Goal: Find specific page/section: Find specific page/section

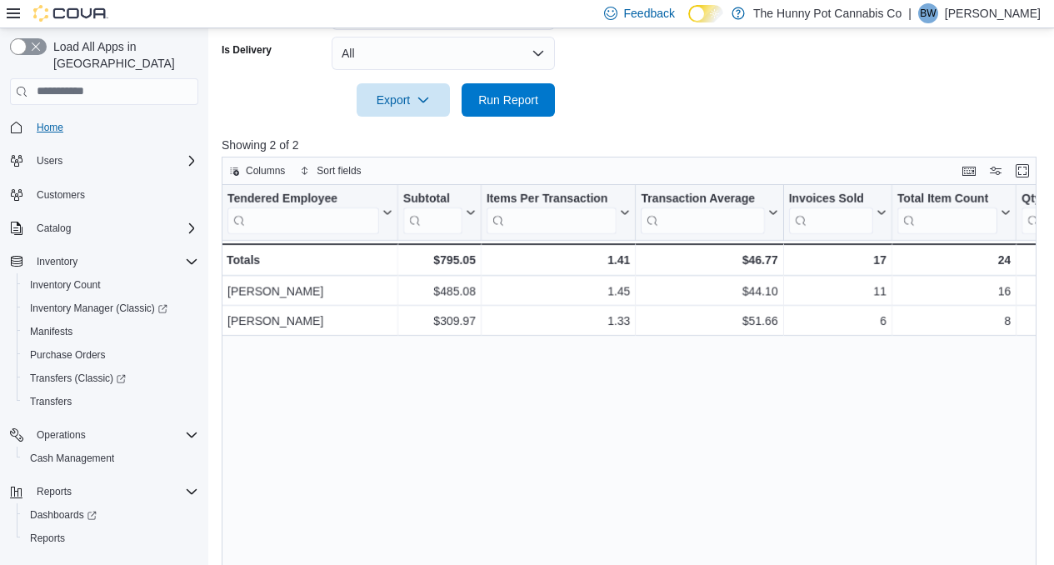
scroll to position [593, 0]
click at [48, 121] on span "Home" at bounding box center [50, 127] width 27 height 13
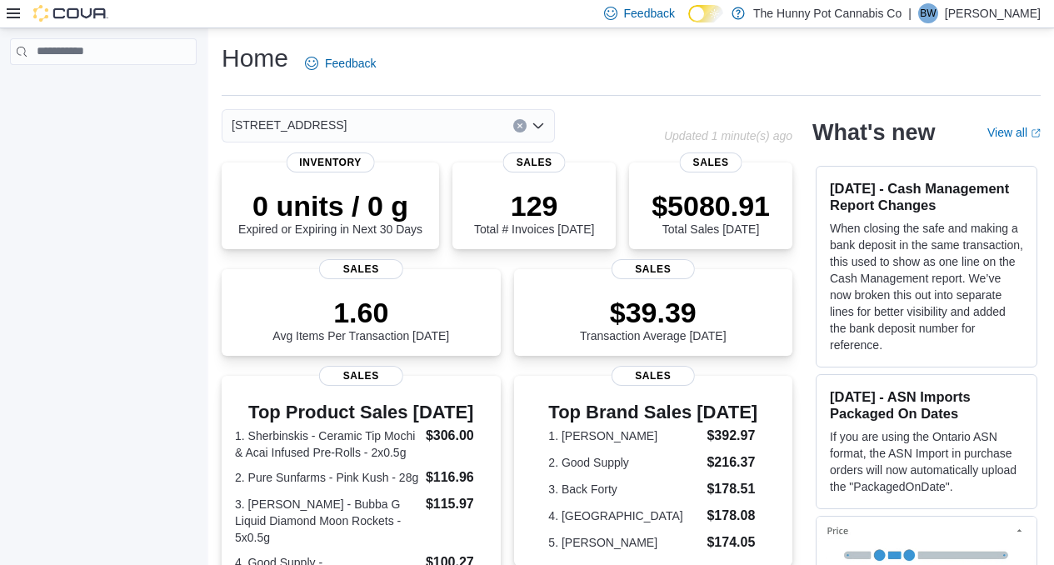
click at [396, 119] on div "[STREET_ADDRESS]" at bounding box center [388, 125] width 333 height 33
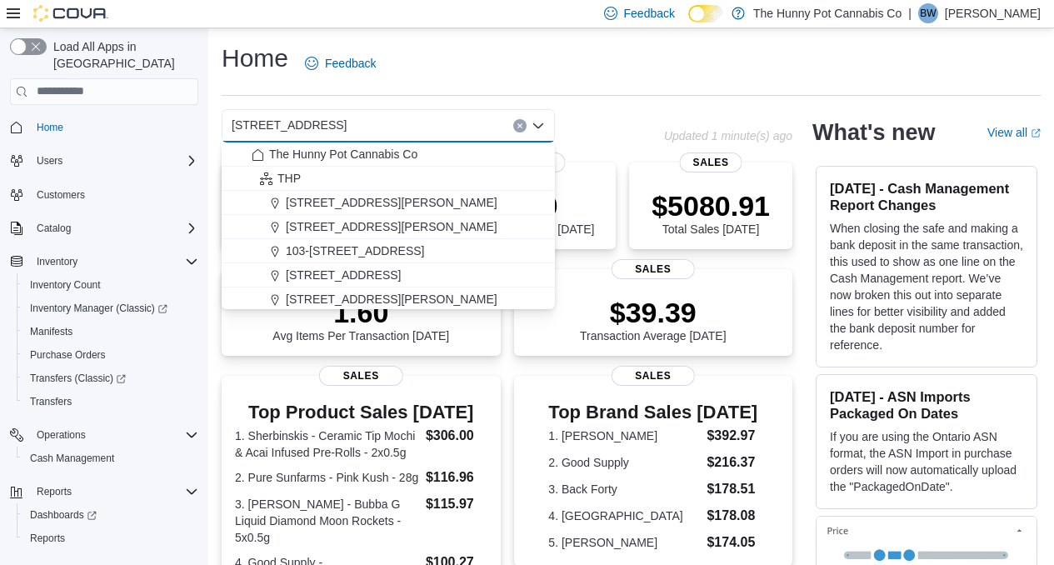
type input "*"
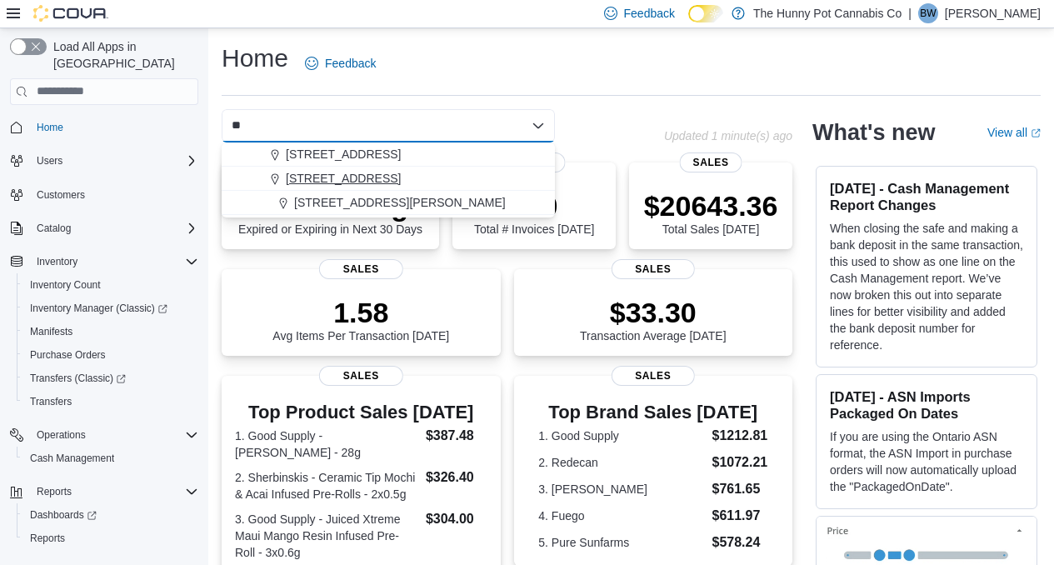
type input "**"
click at [332, 176] on span "[STREET_ADDRESS]" at bounding box center [343, 178] width 115 height 17
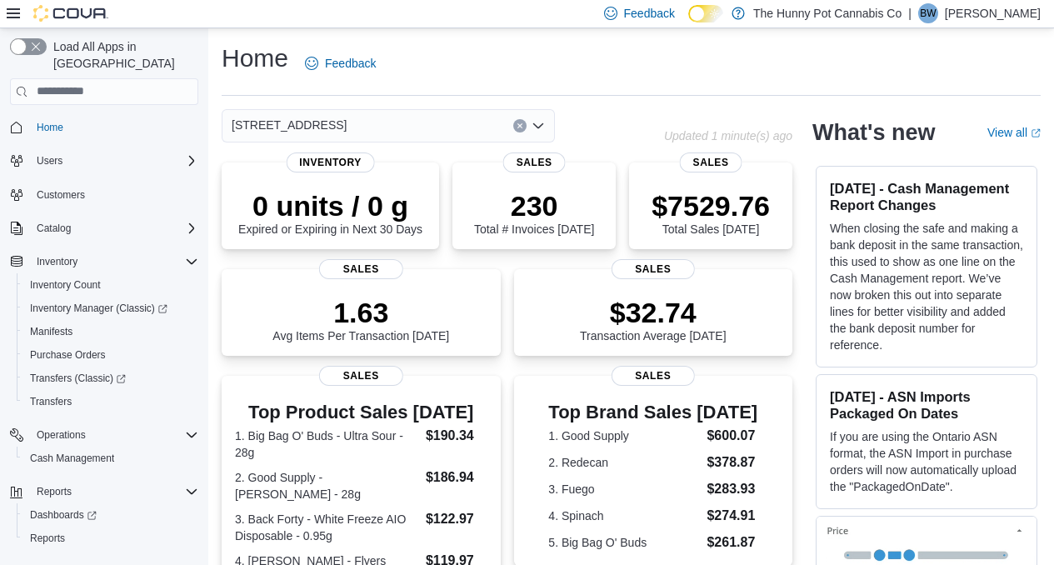
click at [523, 125] on button "Clear input" at bounding box center [519, 125] width 13 height 13
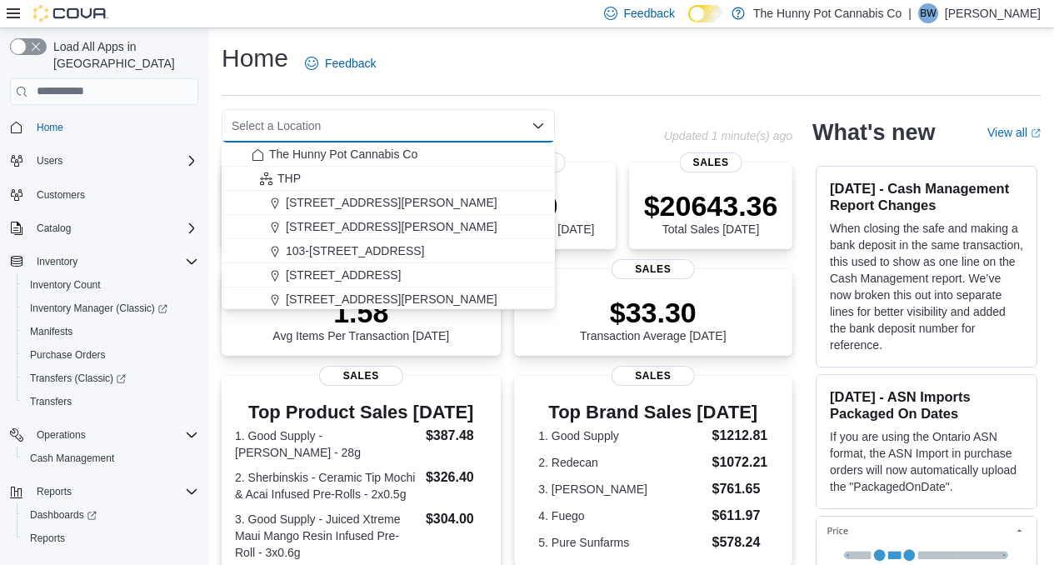
click at [463, 127] on div "Select a Location" at bounding box center [388, 125] width 333 height 33
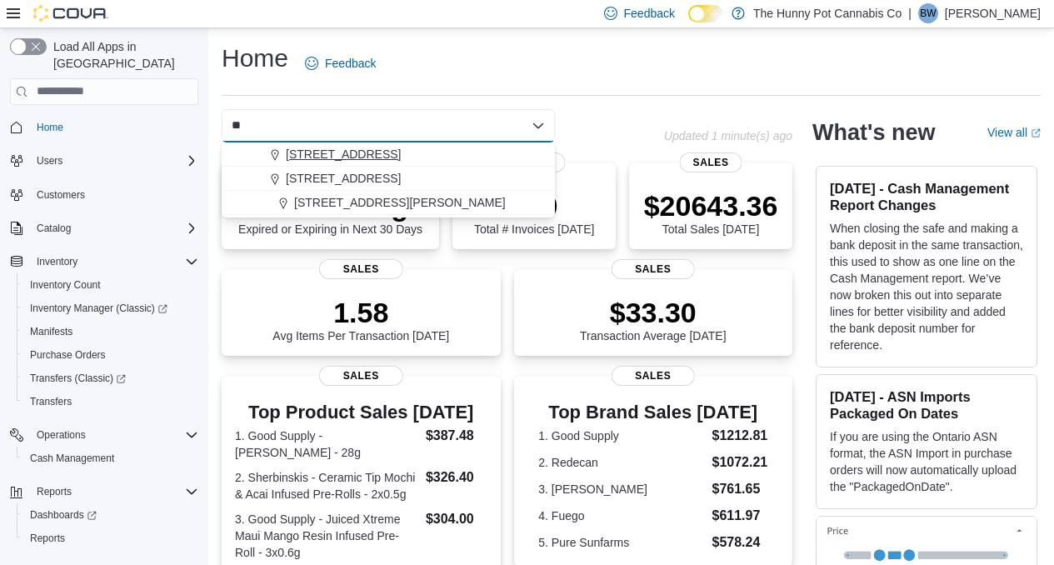
type input "**"
click at [355, 157] on span "[STREET_ADDRESS]" at bounding box center [343, 154] width 115 height 17
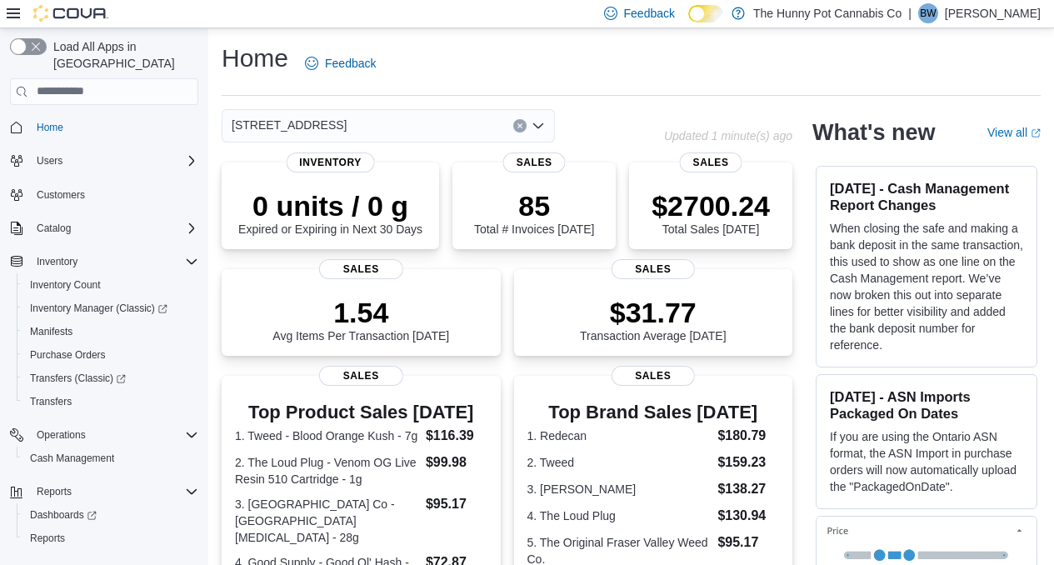
click at [516, 127] on button "Clear input" at bounding box center [519, 125] width 13 height 13
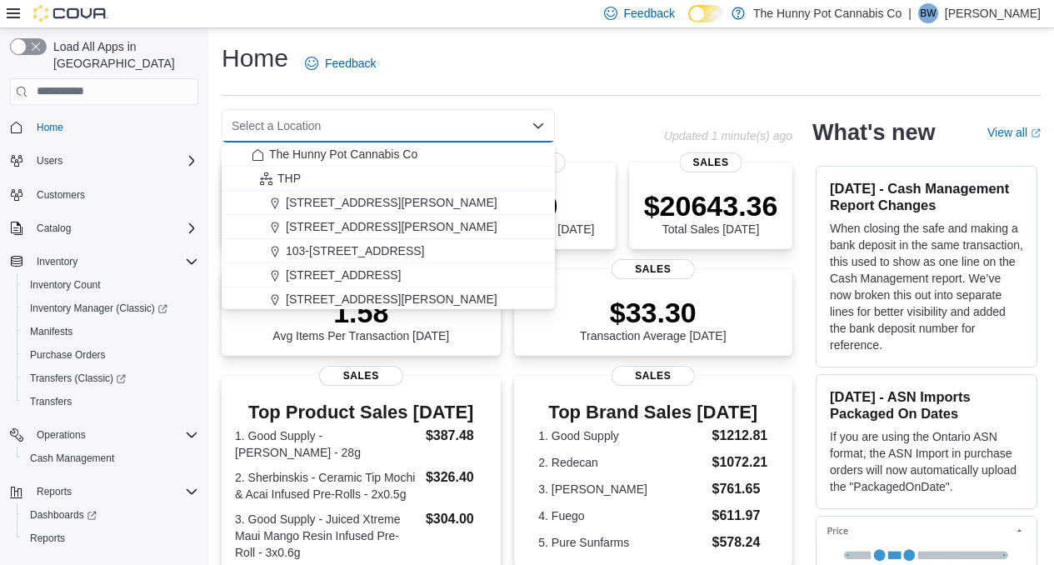
click at [475, 130] on div "Select a Location" at bounding box center [388, 125] width 333 height 33
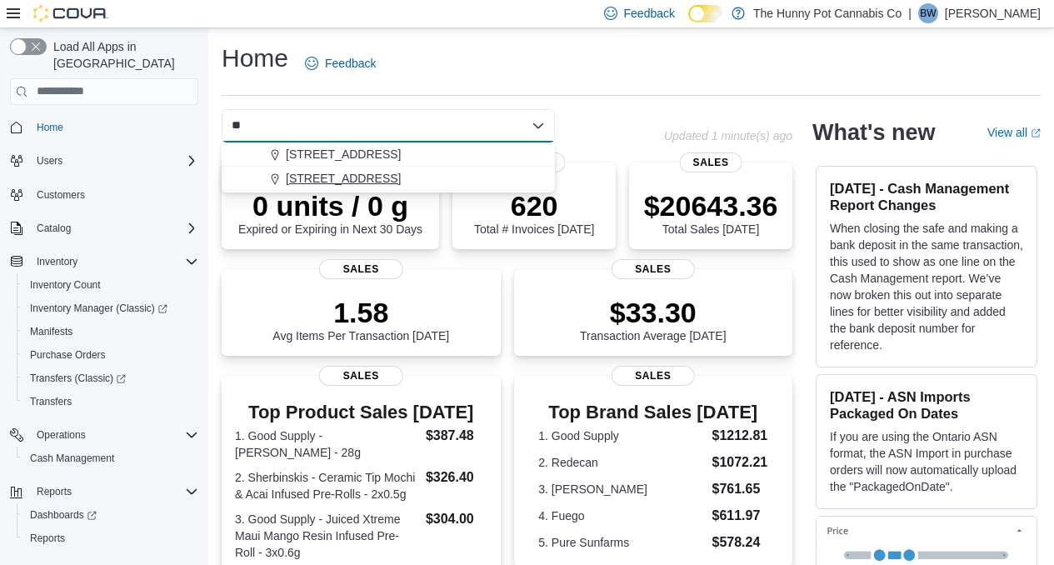
type input "**"
click at [352, 179] on span "[STREET_ADDRESS]" at bounding box center [343, 178] width 115 height 17
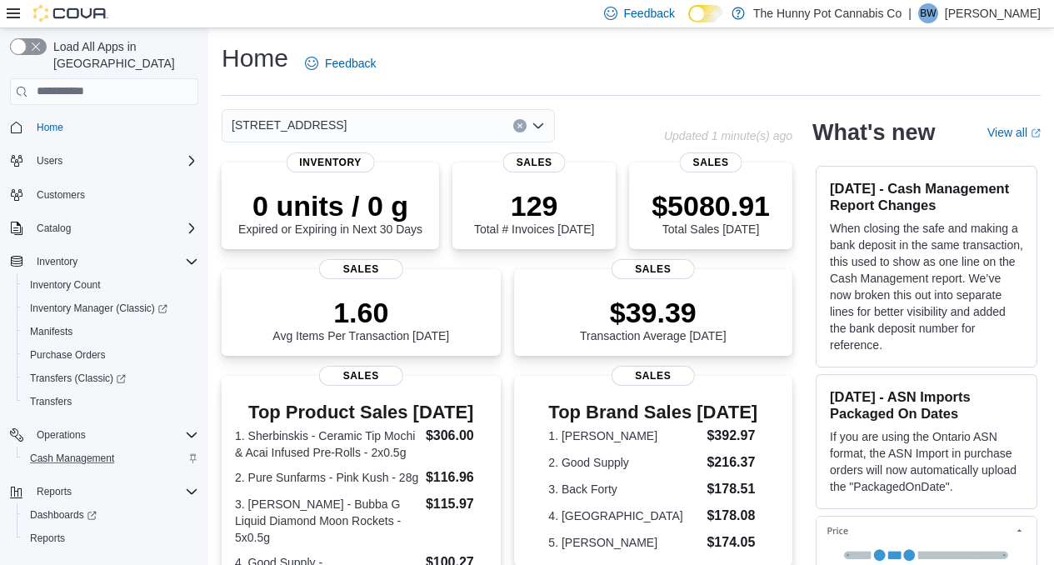
scroll to position [17, 0]
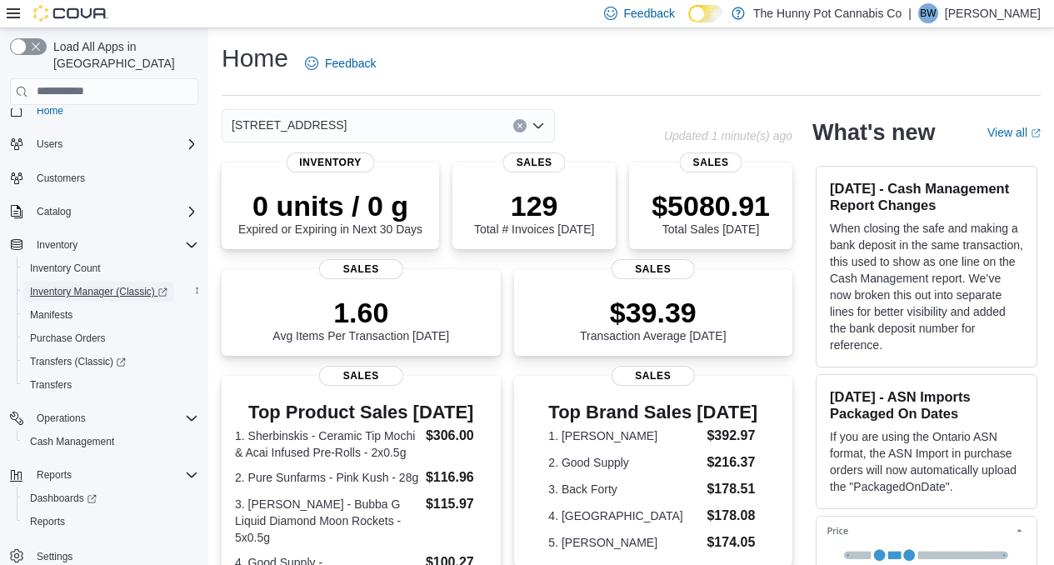
click at [121, 285] on span "Inventory Manager (Classic)" at bounding box center [98, 291] width 137 height 13
